Goal: Task Accomplishment & Management: Complete application form

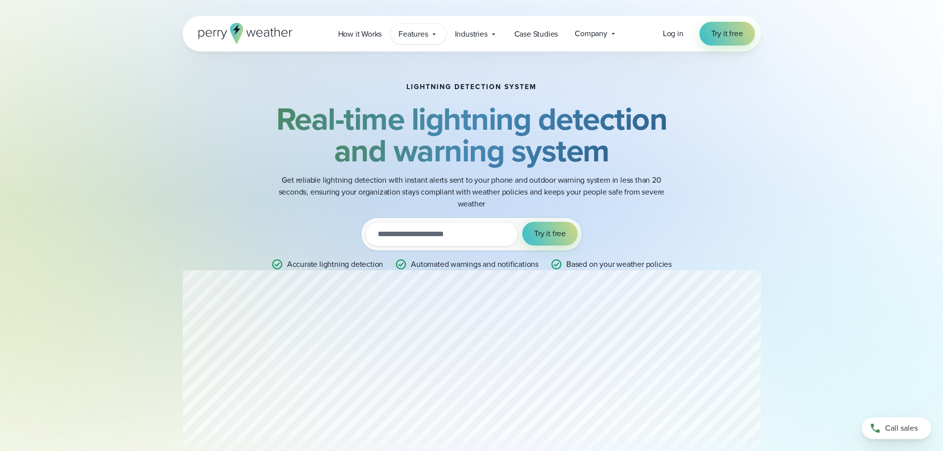
click at [421, 33] on span "Features" at bounding box center [412, 34] width 29 height 12
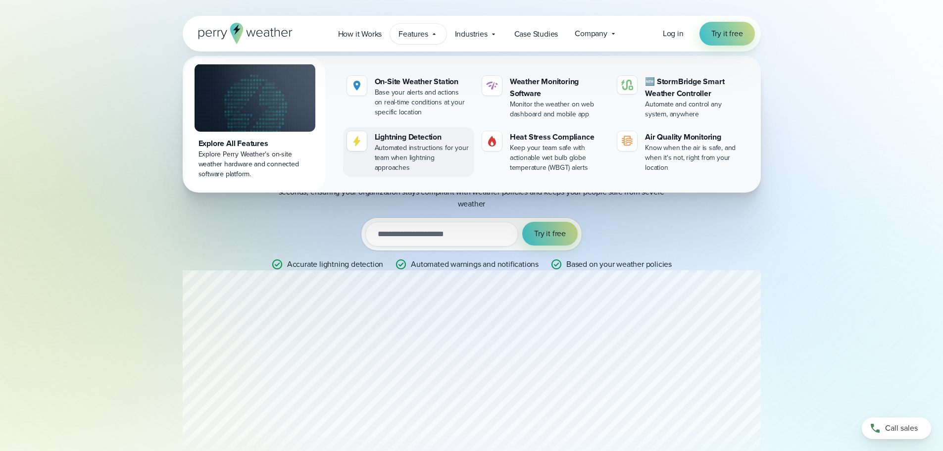
click at [426, 142] on div "Lightning Detection" at bounding box center [422, 137] width 95 height 12
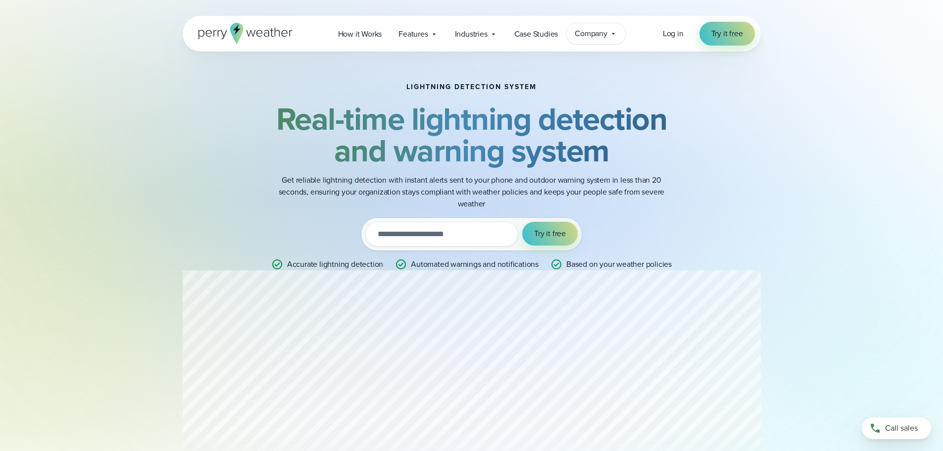
click at [599, 35] on span "Company" at bounding box center [590, 34] width 33 height 12
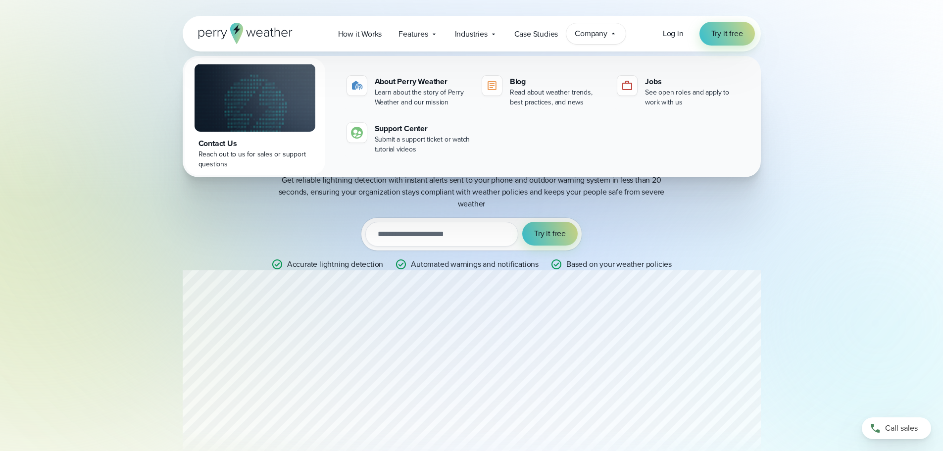
click at [731, 220] on div "Lightning detection system Real-time lightning detection and warning system Get…" at bounding box center [472, 176] width 578 height 250
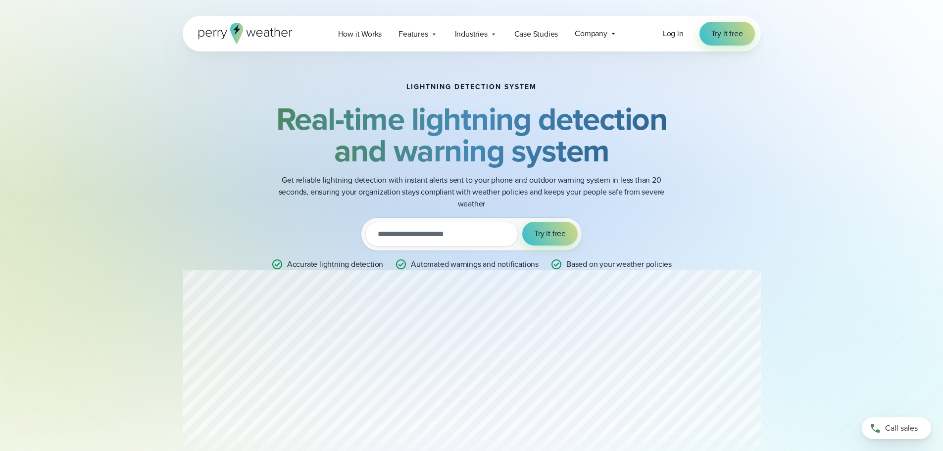
click at [423, 242] on input "email" at bounding box center [441, 234] width 153 height 25
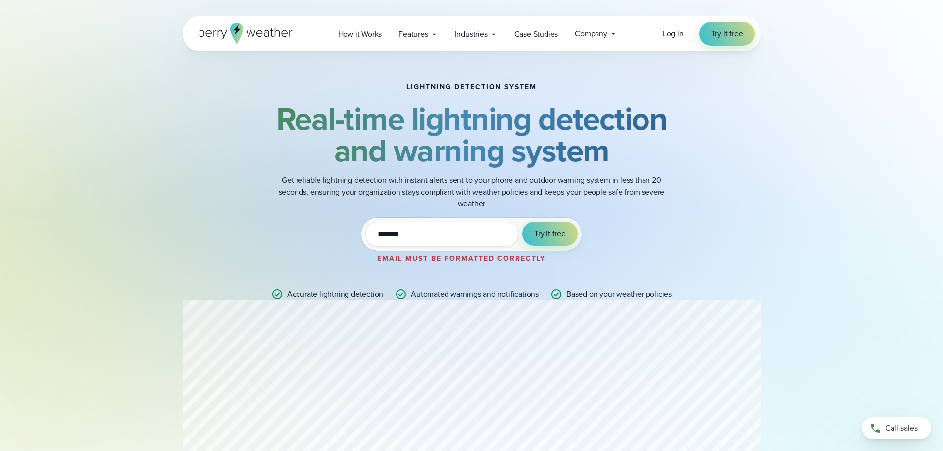
type input "**********"
click at [554, 237] on span "Try it free" at bounding box center [550, 234] width 32 height 12
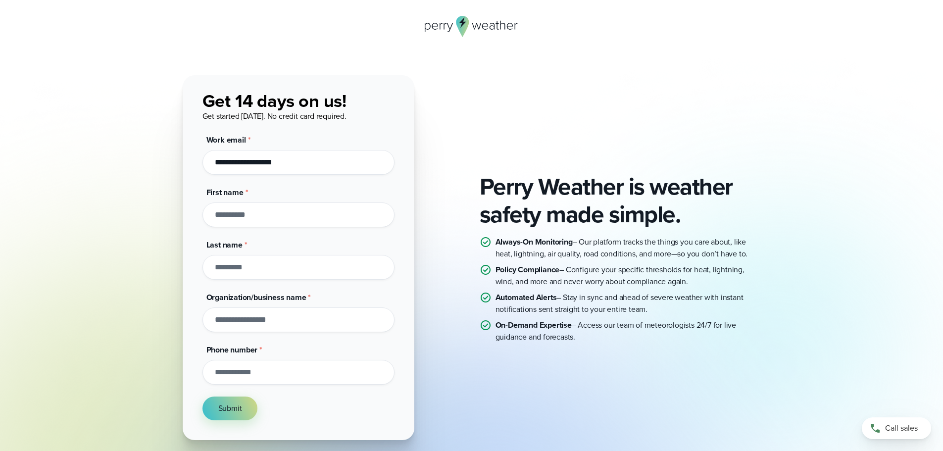
click at [279, 203] on input "First name *" at bounding box center [298, 214] width 192 height 25
type input "******"
type input "*******"
type input "**********"
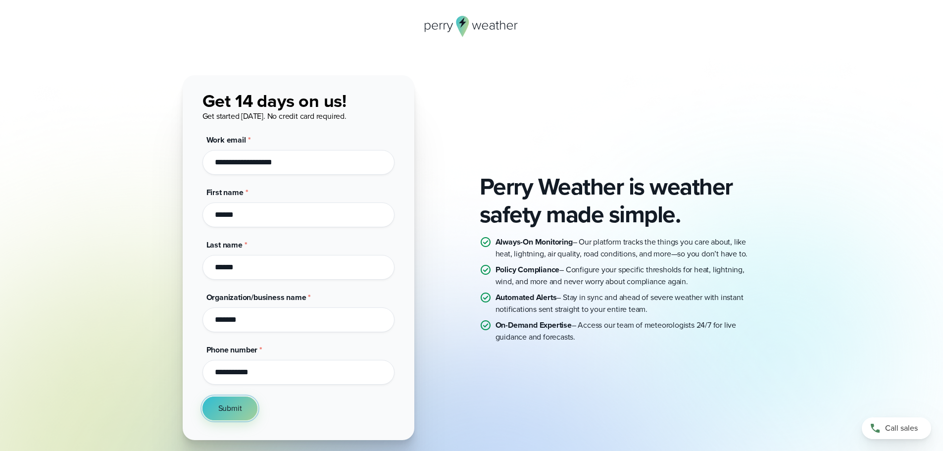
click at [231, 417] on button "Submit" at bounding box center [229, 408] width 55 height 24
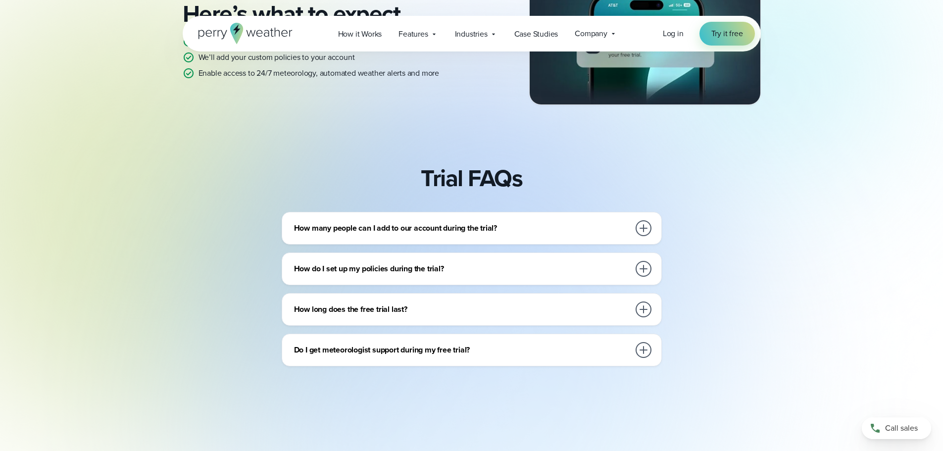
scroll to position [247, 0]
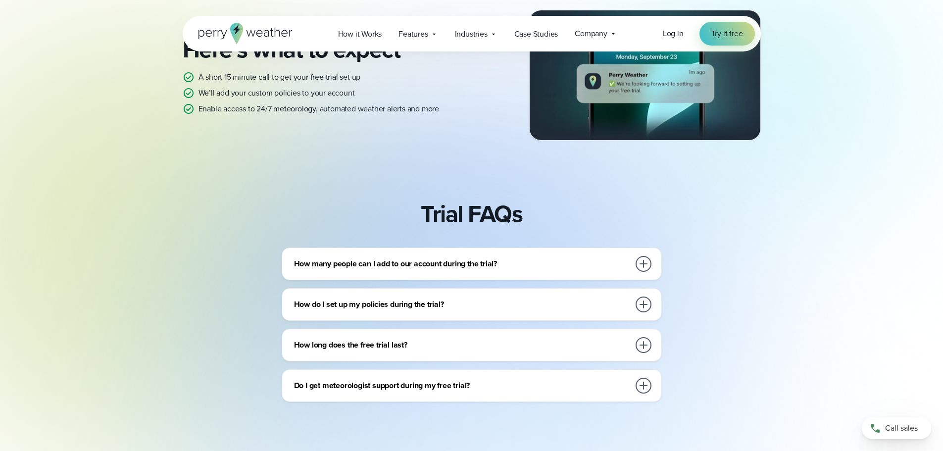
click at [483, 260] on h3 "How many people can I add to our account during the trial?" at bounding box center [461, 264] width 335 height 12
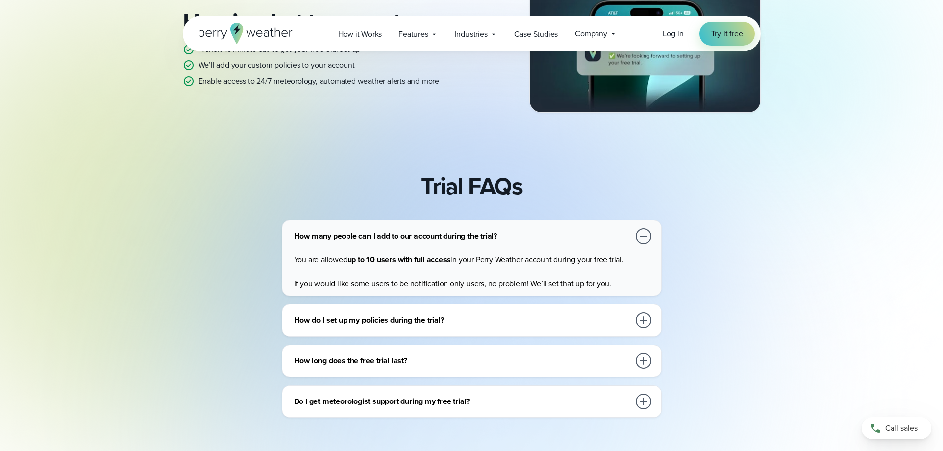
scroll to position [297, 0]
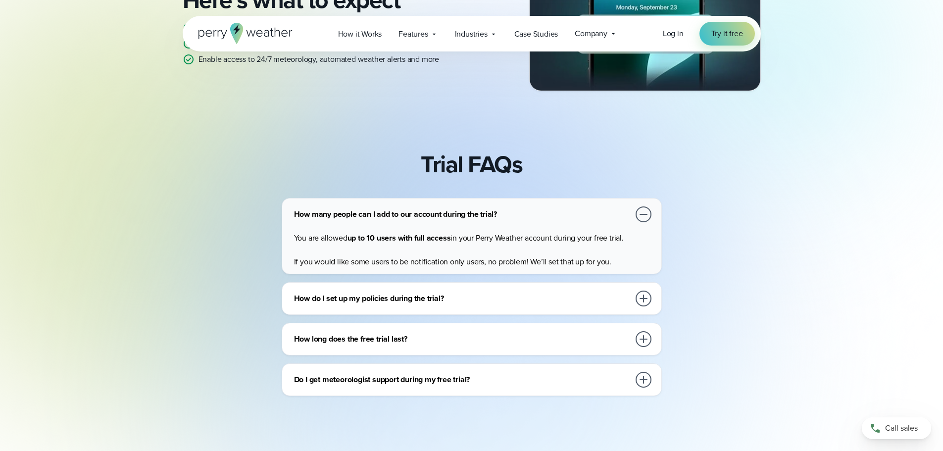
click at [420, 296] on h3 "How do I set up my policies during the trial?" at bounding box center [461, 298] width 335 height 12
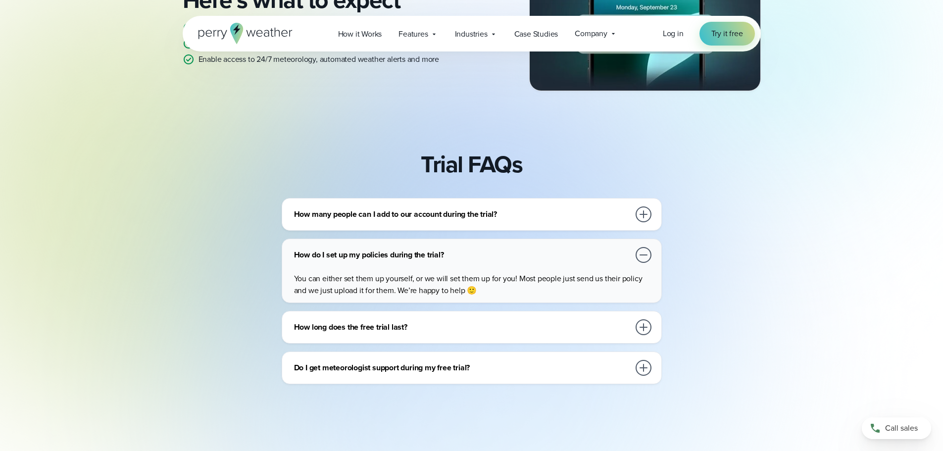
click at [396, 325] on h3 "How long does the free trial last?" at bounding box center [461, 327] width 335 height 12
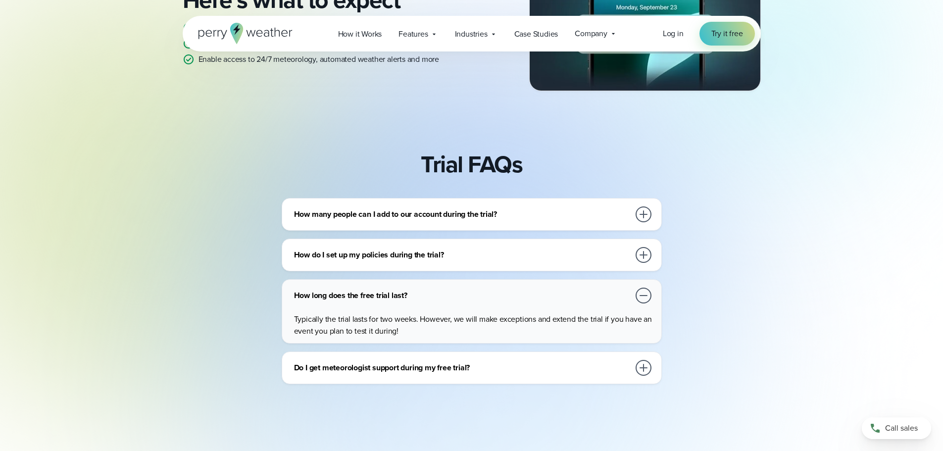
click at [389, 375] on div "Do I get meteorologist support during my free trial?" at bounding box center [473, 368] width 359 height 20
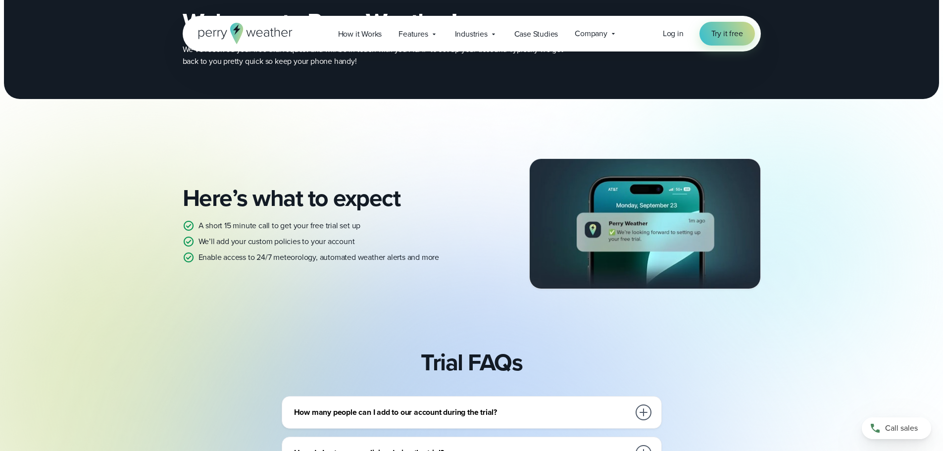
scroll to position [0, 0]
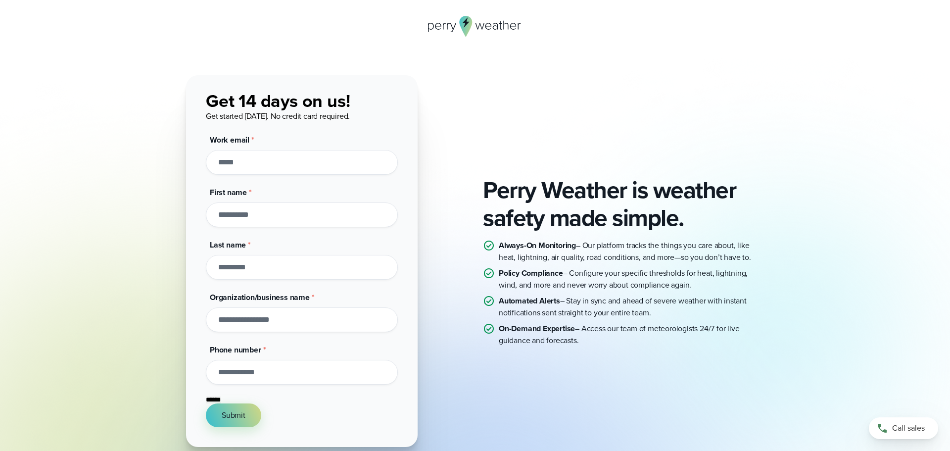
type input "**********"
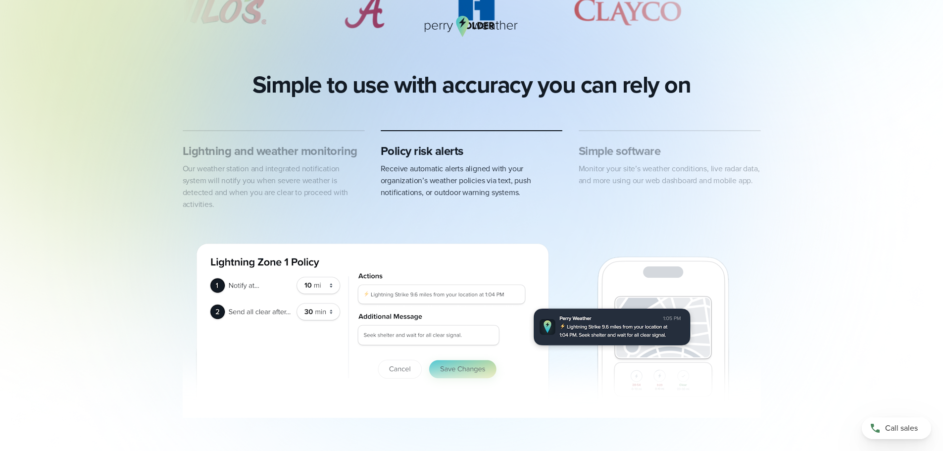
scroll to position [594, 0]
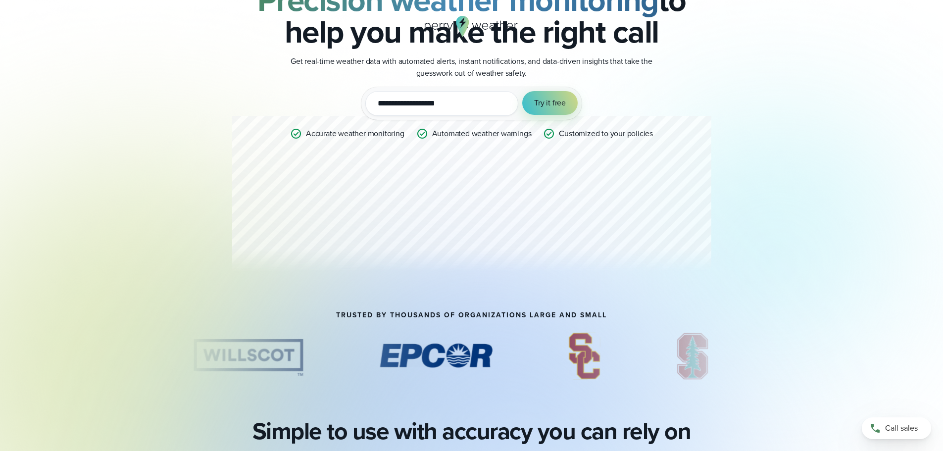
drag, startPoint x: 716, startPoint y: 154, endPoint x: 705, endPoint y: 156, distance: 11.6
click at [716, 154] on div "**********" at bounding box center [472, 122] width 578 height 379
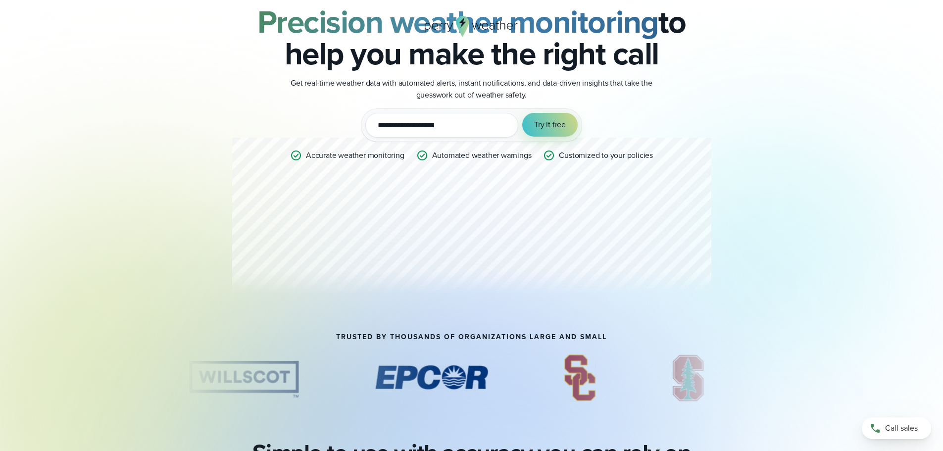
scroll to position [0, 0]
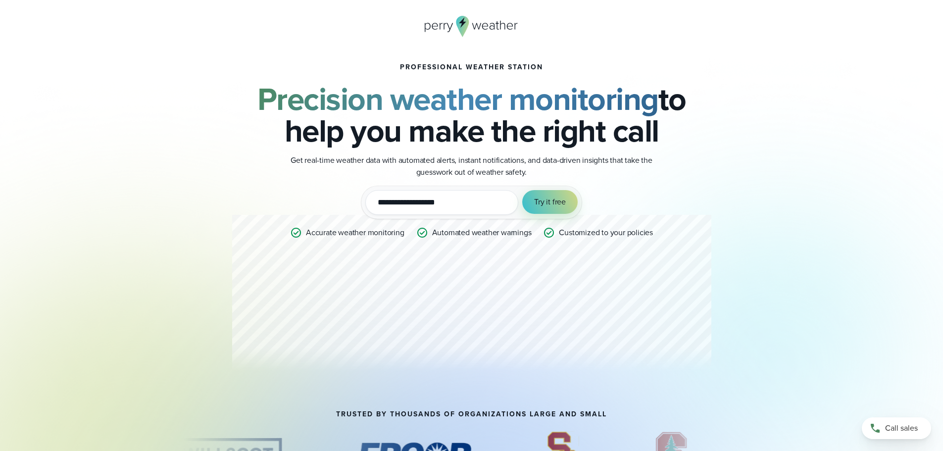
click at [466, 27] on icon at bounding box center [462, 26] width 13 height 21
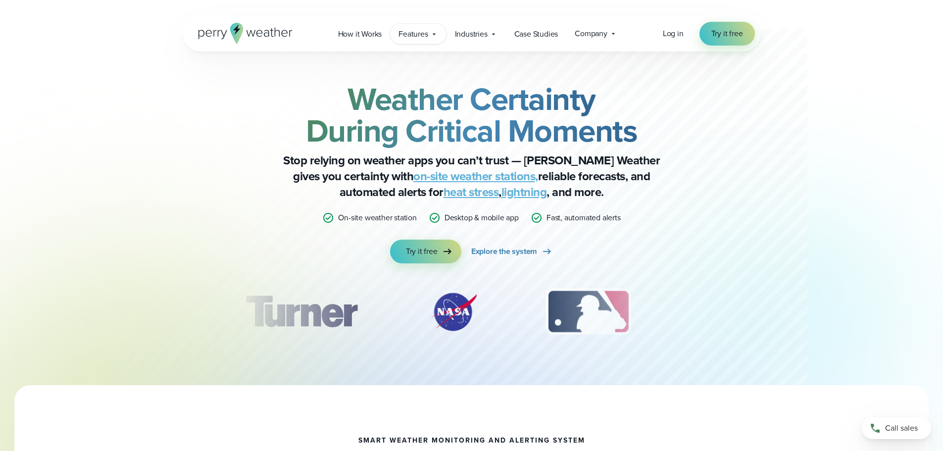
click at [404, 35] on span "Features" at bounding box center [412, 34] width 29 height 12
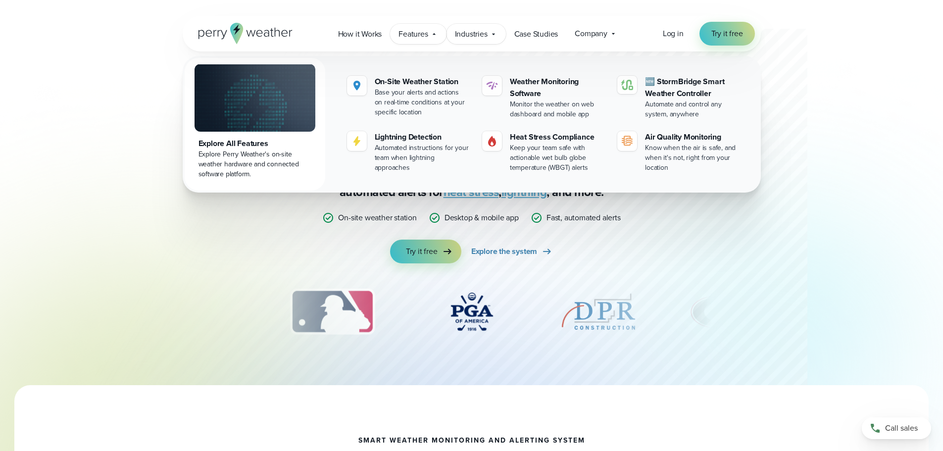
click at [481, 34] on span "Industries" at bounding box center [471, 34] width 33 height 12
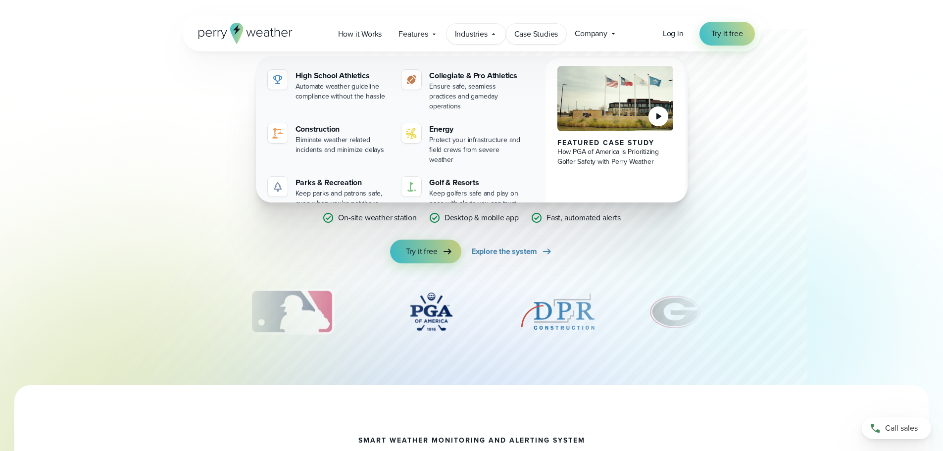
click at [522, 37] on span "Case Studies" at bounding box center [536, 34] width 44 height 12
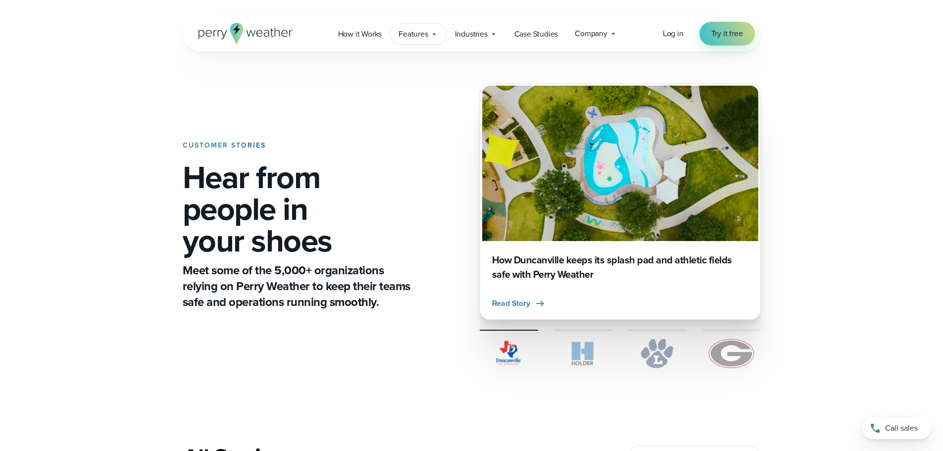
click at [401, 35] on span "Features" at bounding box center [412, 34] width 29 height 12
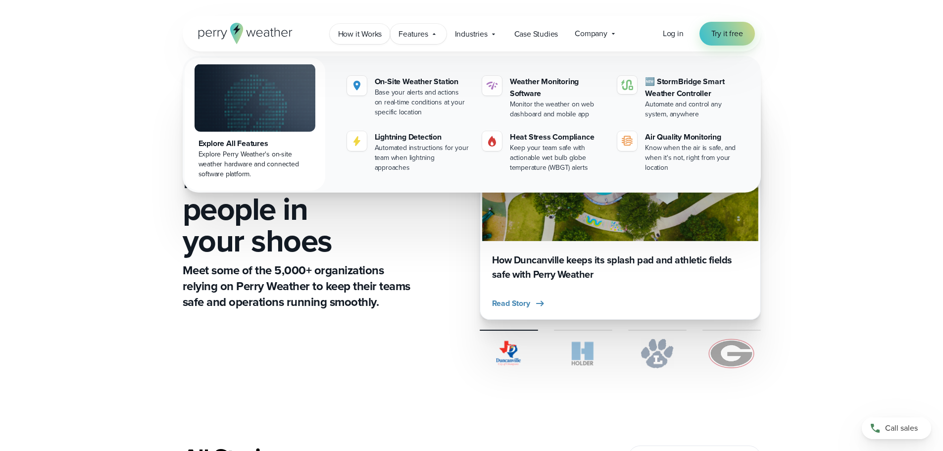
click at [365, 40] on link "How it Works" at bounding box center [360, 34] width 61 height 20
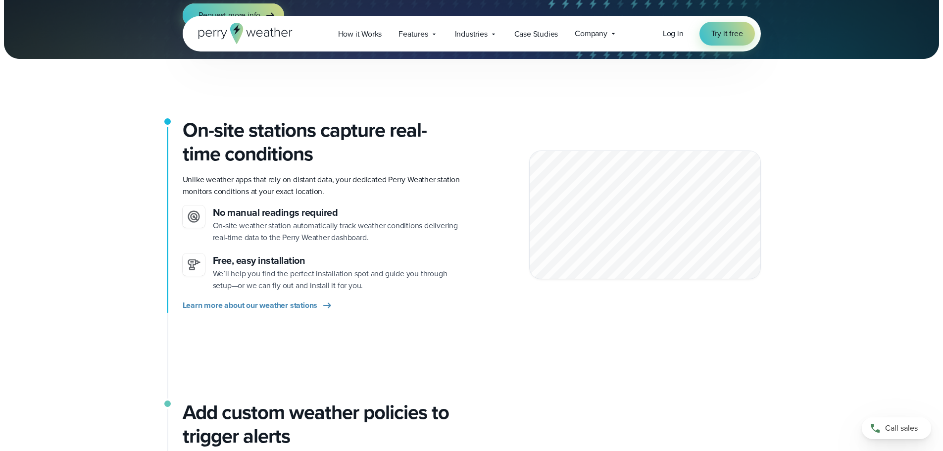
scroll to position [198, 0]
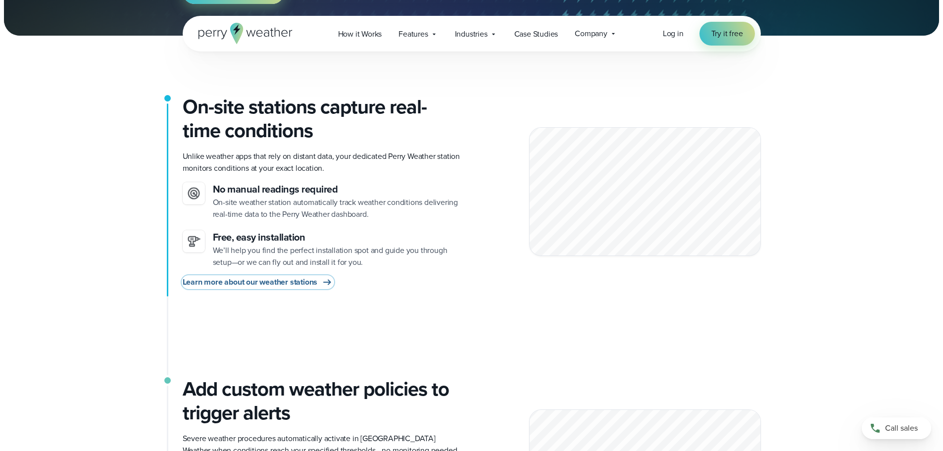
click at [271, 284] on span "Learn more about our weather stations" at bounding box center [250, 282] width 135 height 12
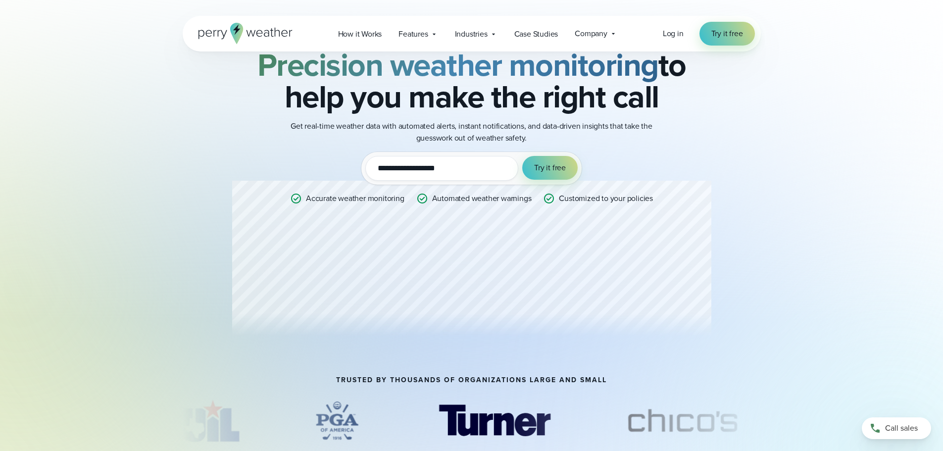
scroll to position [148, 0]
